Goal: Task Accomplishment & Management: Manage account settings

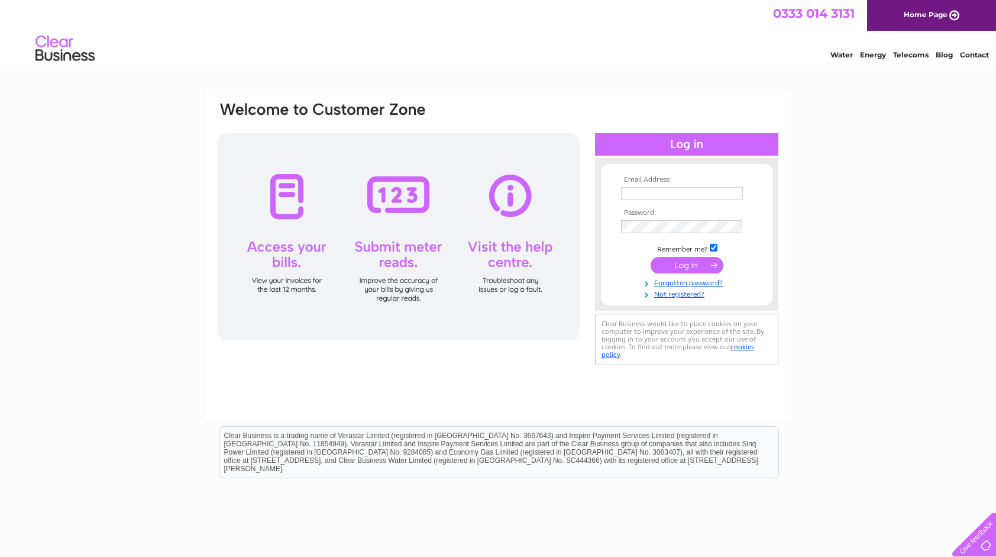
type input "roger.knight@speycatchment.org"
click at [678, 265] on input "submit" at bounding box center [687, 265] width 73 height 17
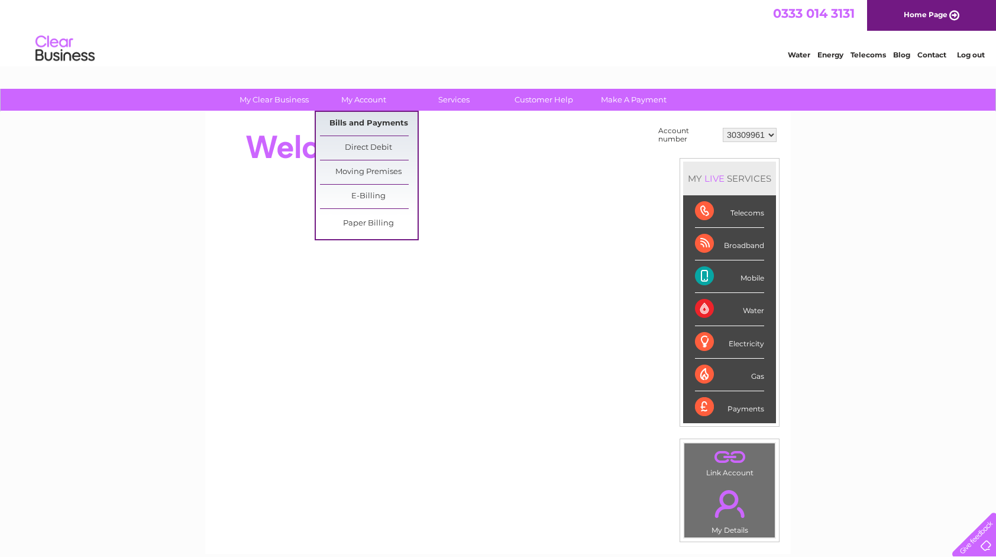
click at [354, 120] on link "Bills and Payments" at bounding box center [369, 124] width 98 height 24
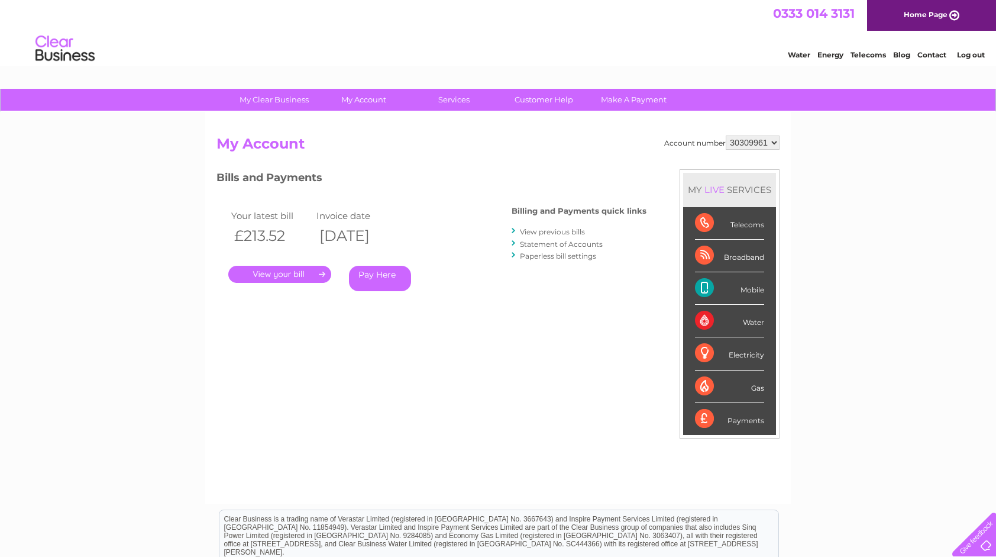
click at [281, 275] on link "." at bounding box center [279, 274] width 103 height 17
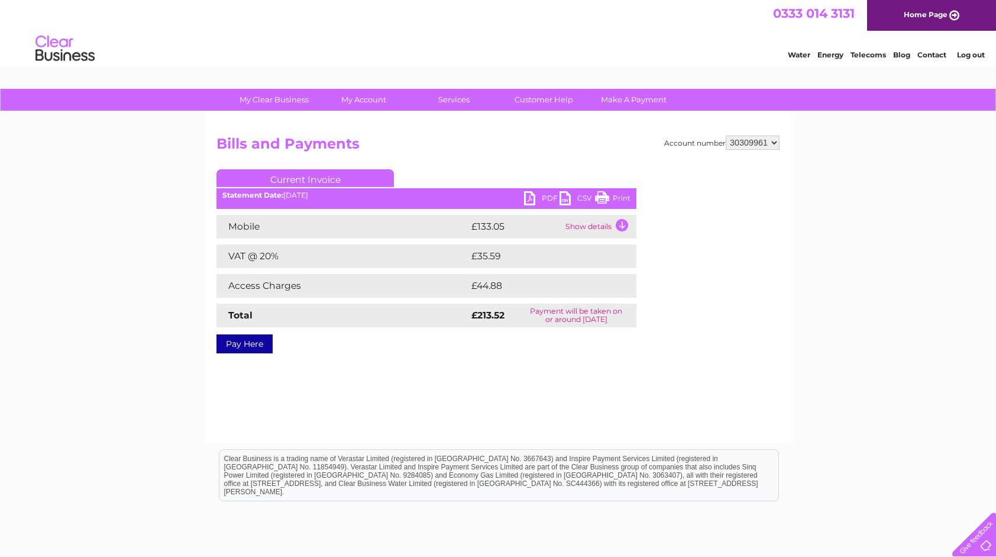
click at [531, 194] on link "PDF" at bounding box center [542, 199] width 36 height 17
